Goal: Navigation & Orientation: Find specific page/section

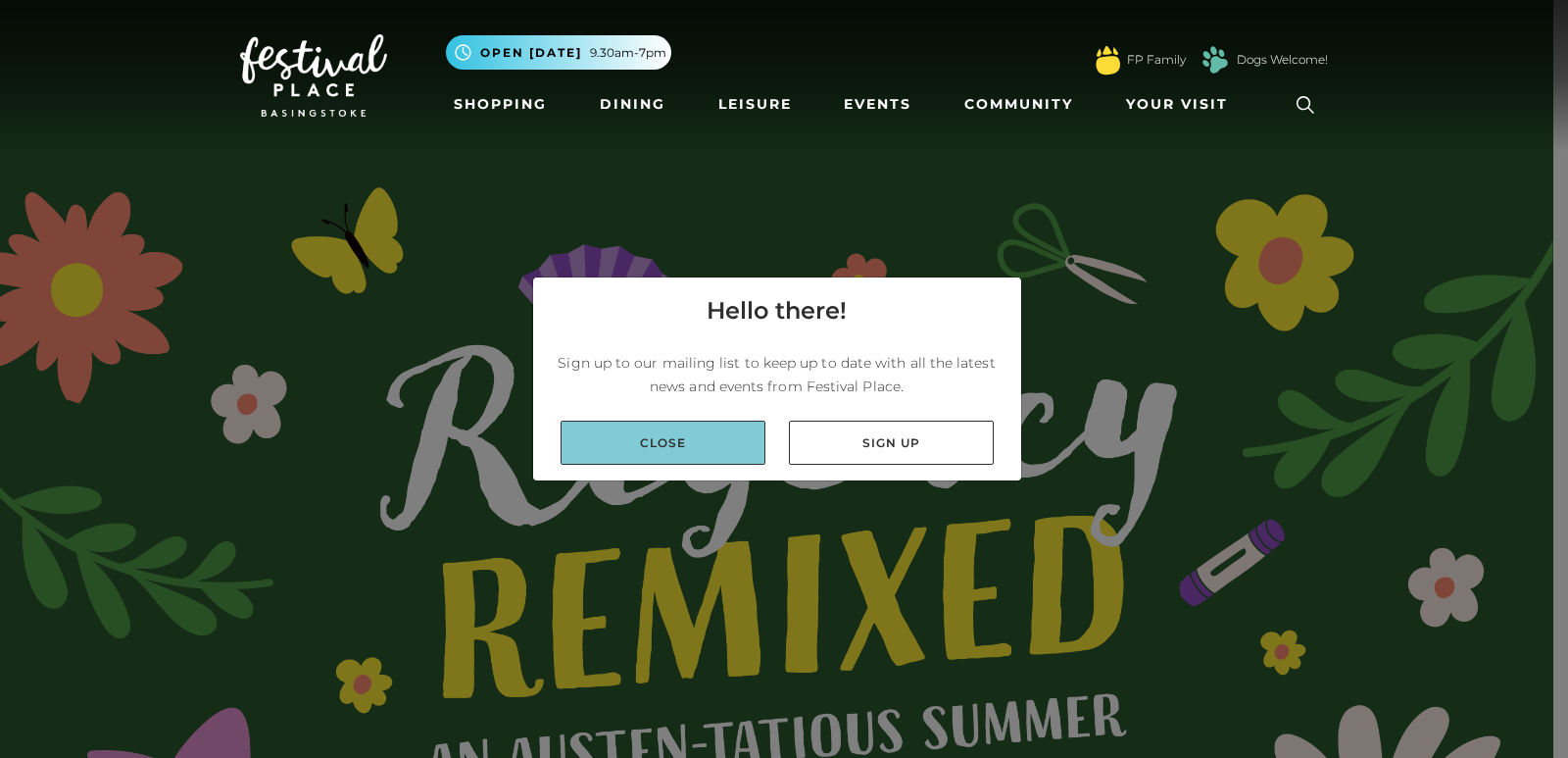
click at [728, 441] on link "Close" at bounding box center [663, 442] width 205 height 44
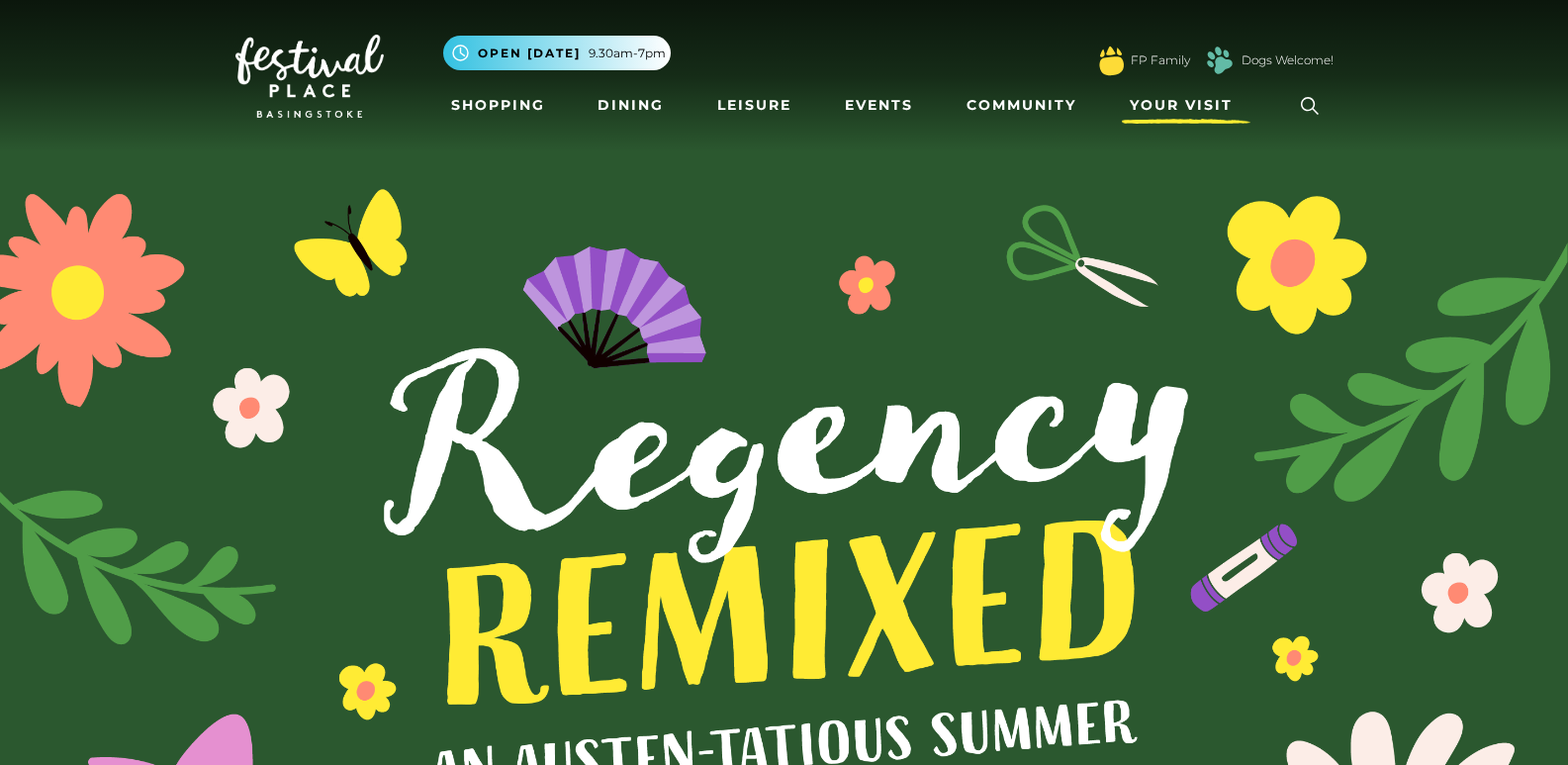
click at [1197, 111] on span "Your Visit" at bounding box center [1180, 105] width 103 height 21
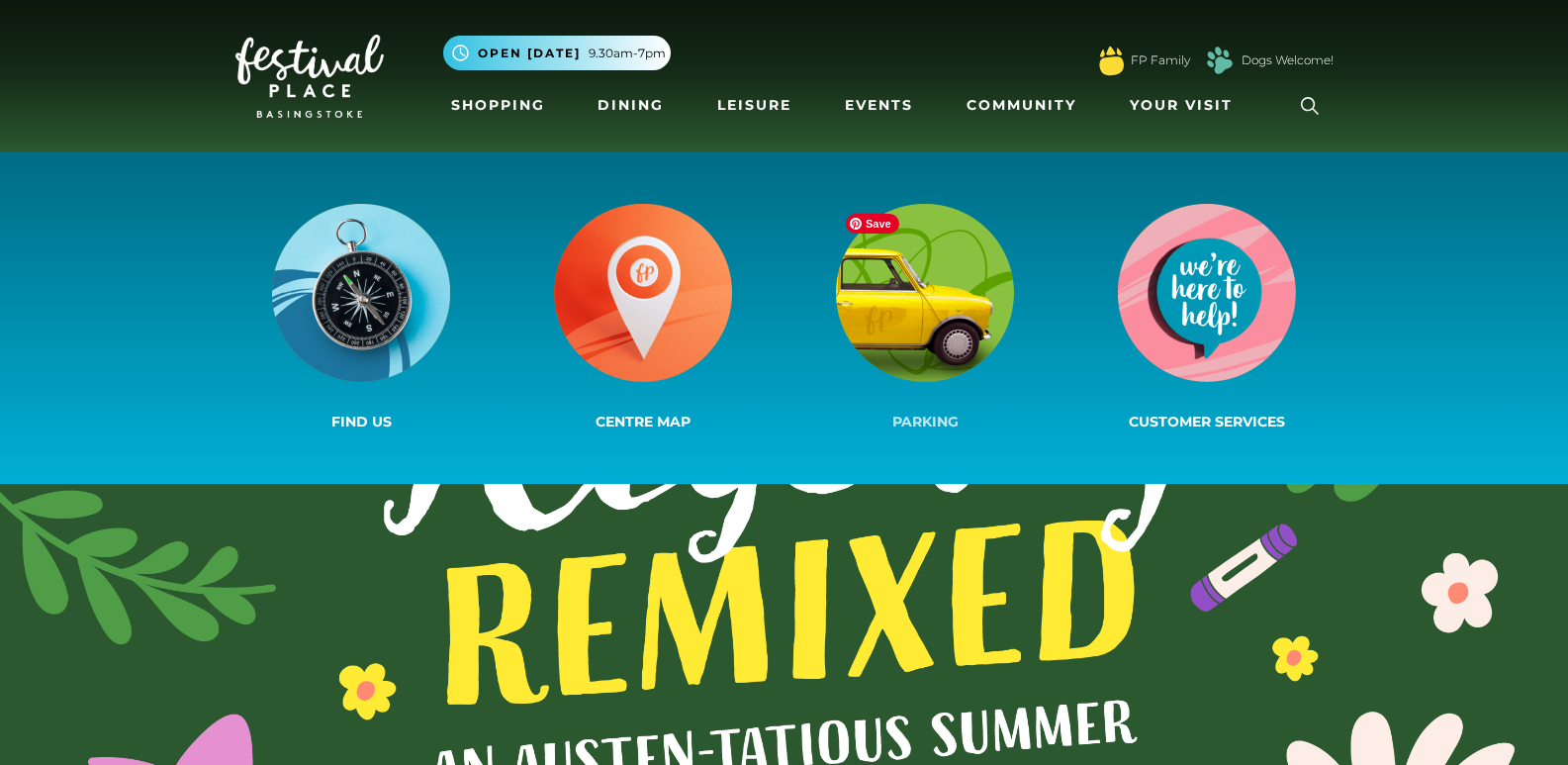
click at [941, 319] on img at bounding box center [924, 293] width 178 height 178
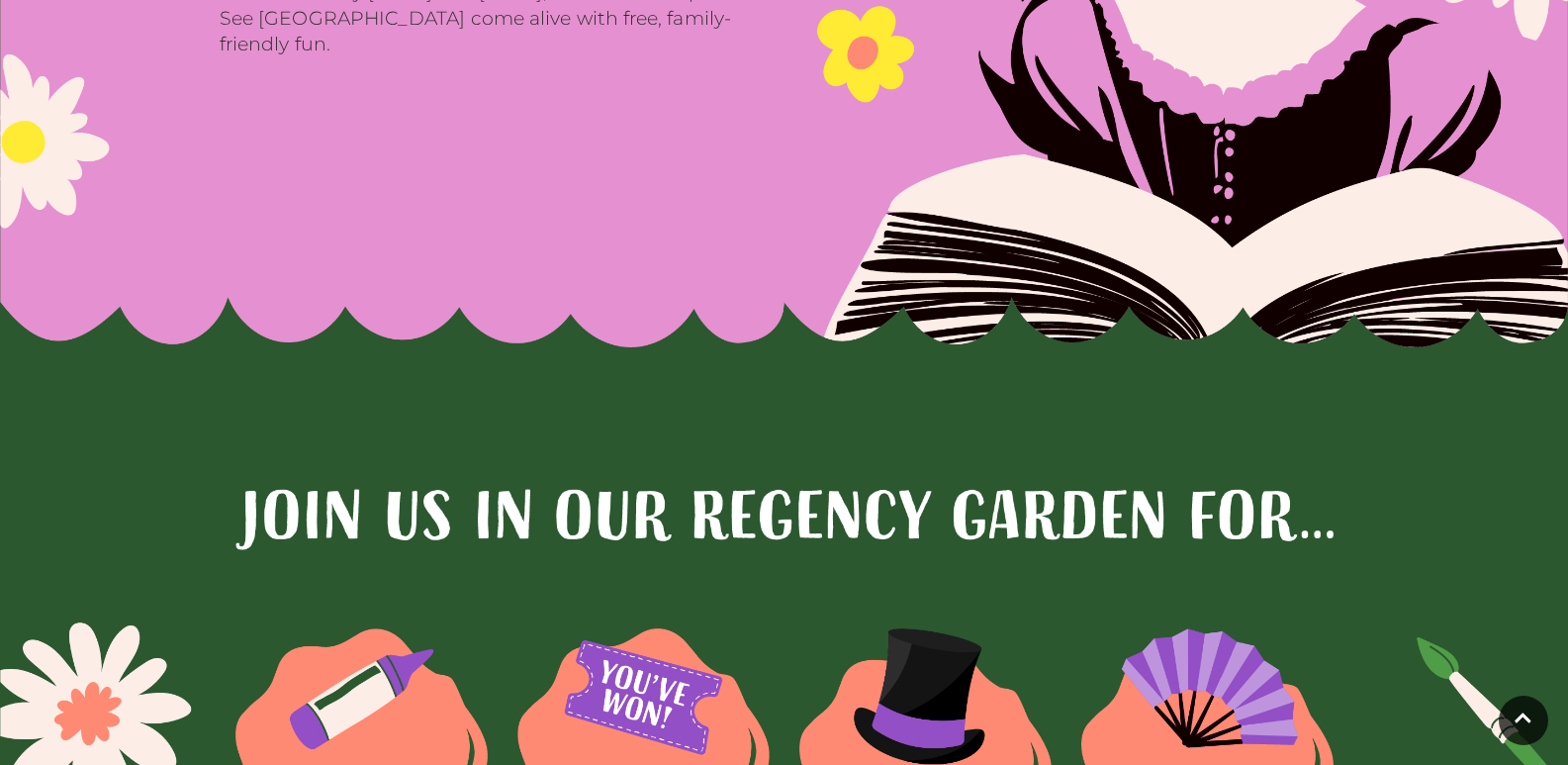
scroll to position [1781, 0]
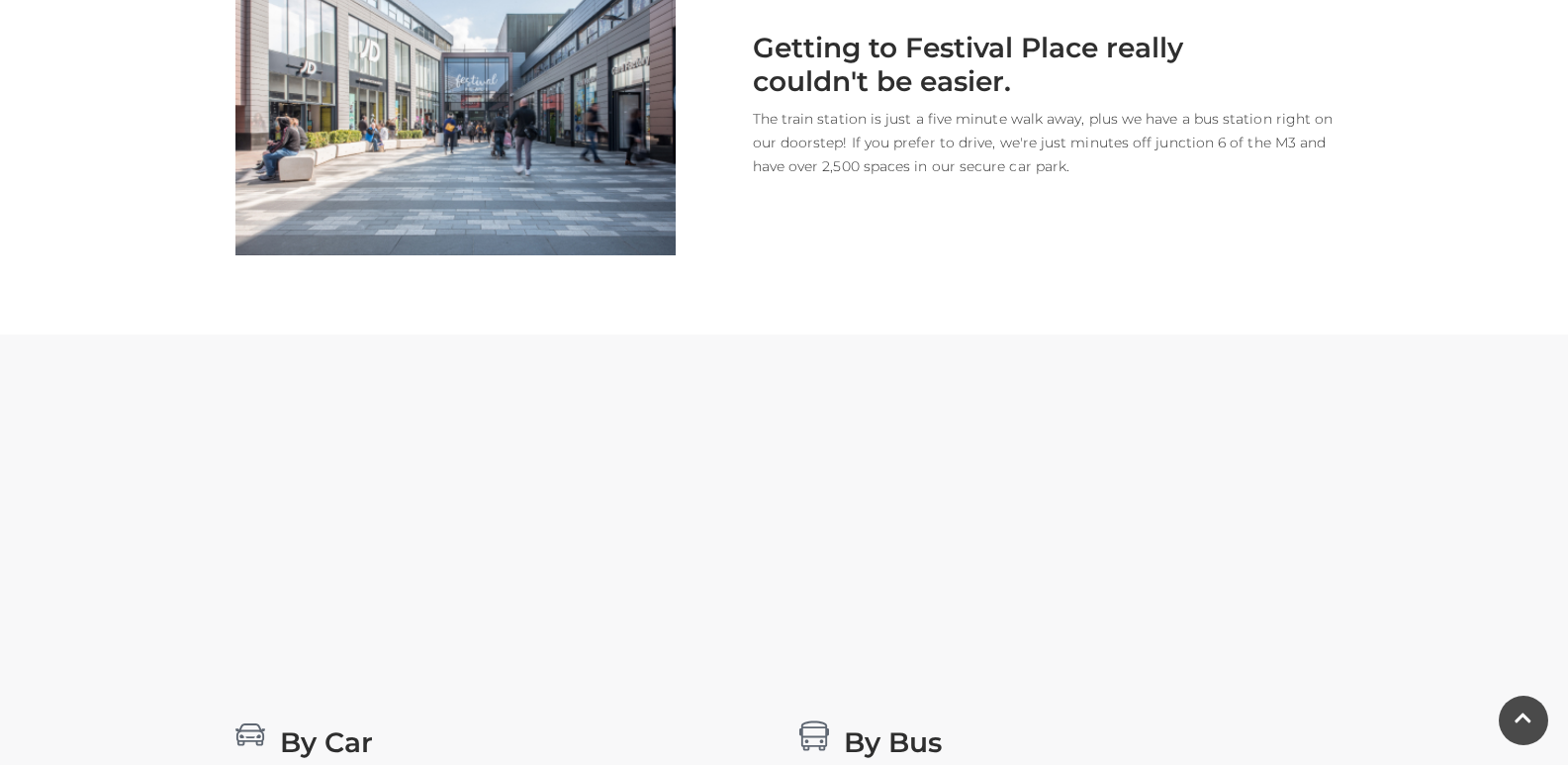
scroll to position [594, 0]
